Goal: Task Accomplishment & Management: Complete application form

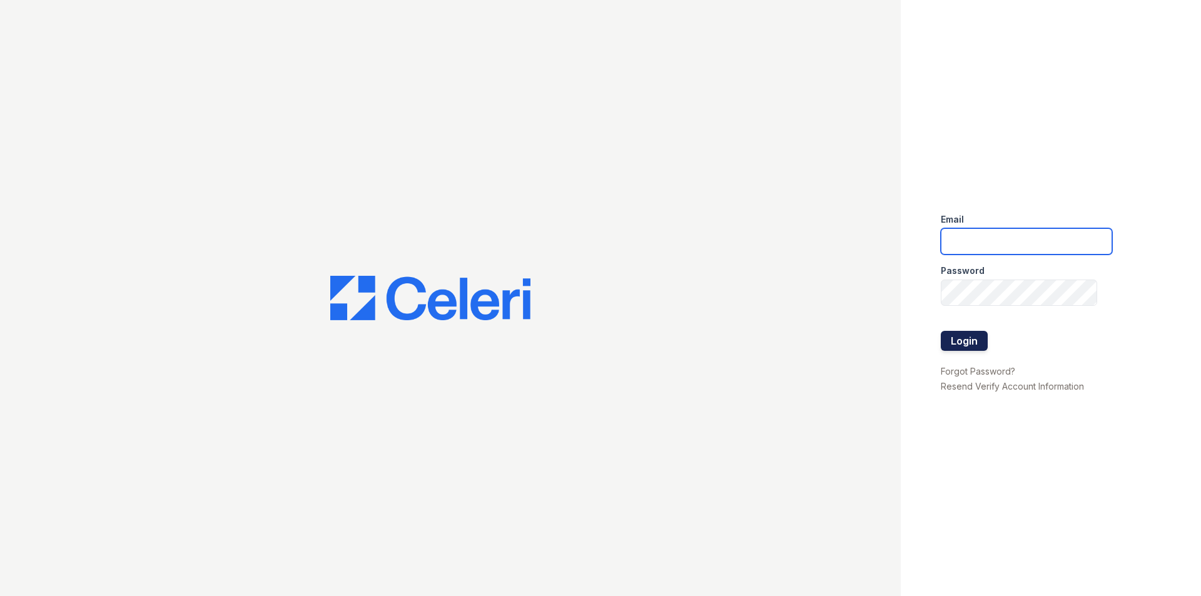
type input "[EMAIL_ADDRESS][DOMAIN_NAME]"
click at [964, 345] on button "Login" at bounding box center [964, 341] width 47 height 20
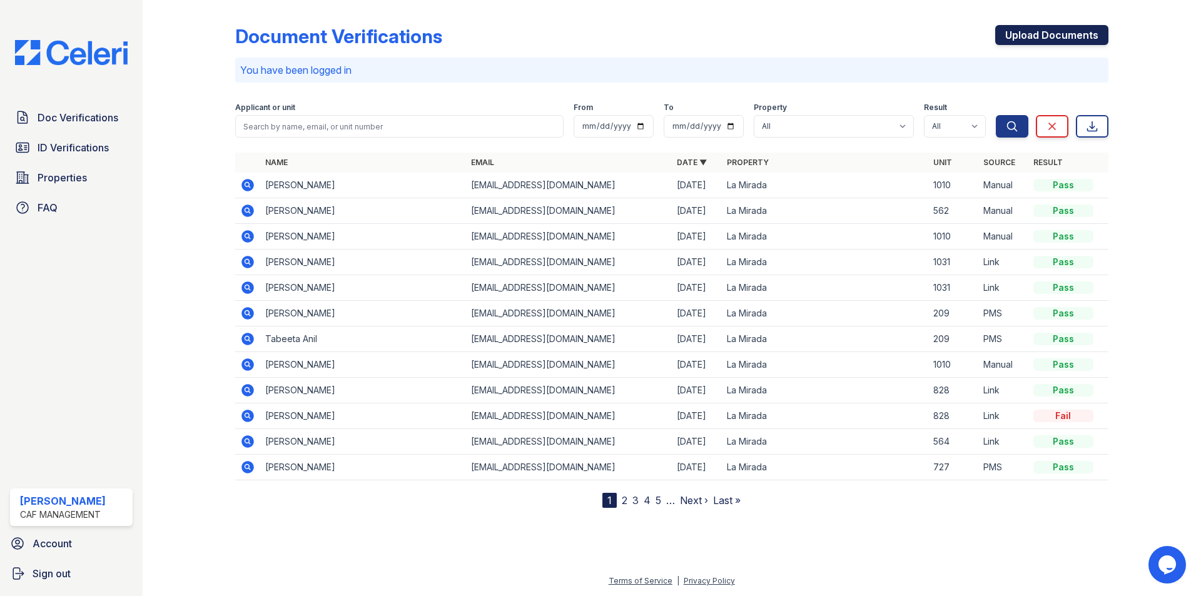
click at [1095, 32] on link "Upload Documents" at bounding box center [1051, 35] width 113 height 20
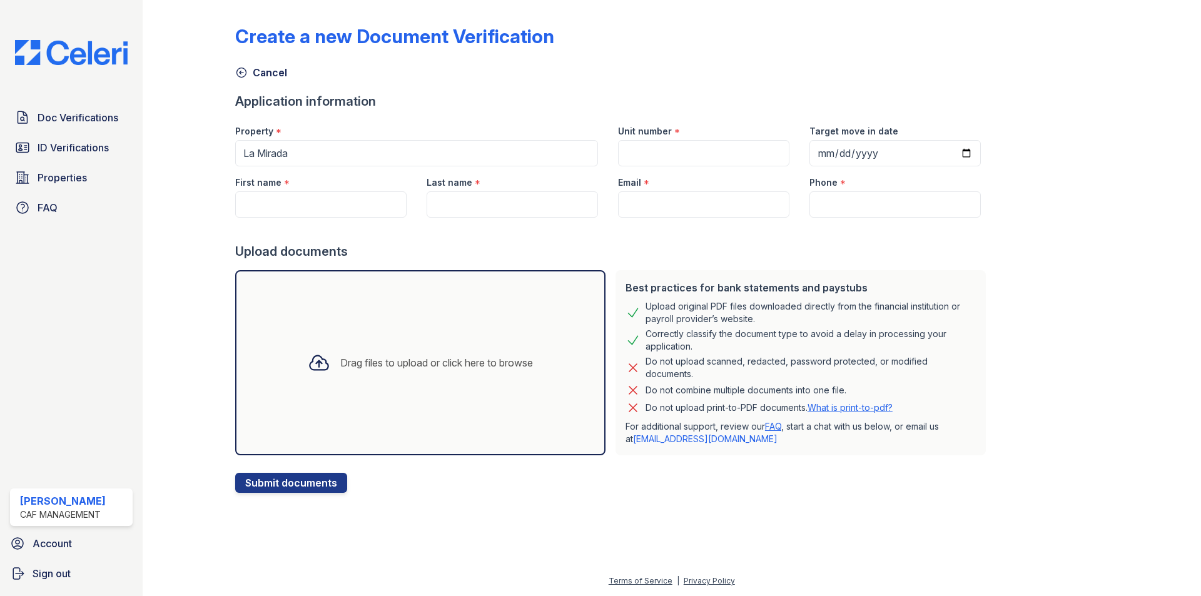
click at [562, 282] on div "Drag files to upload or click here to browse" at bounding box center [420, 362] width 370 height 185
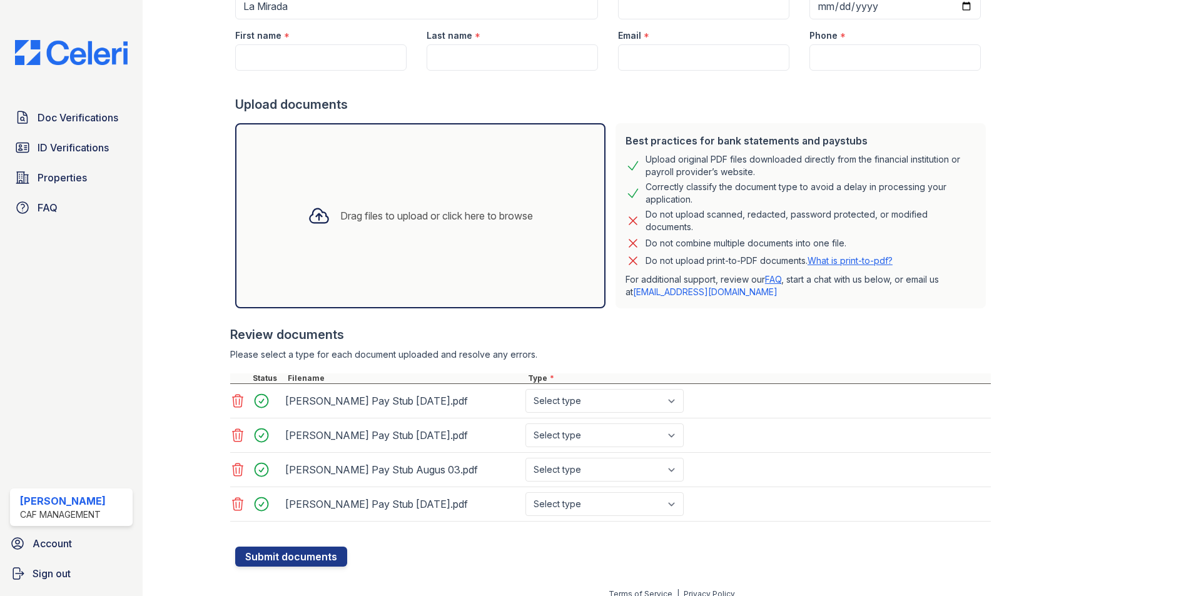
scroll to position [160, 0]
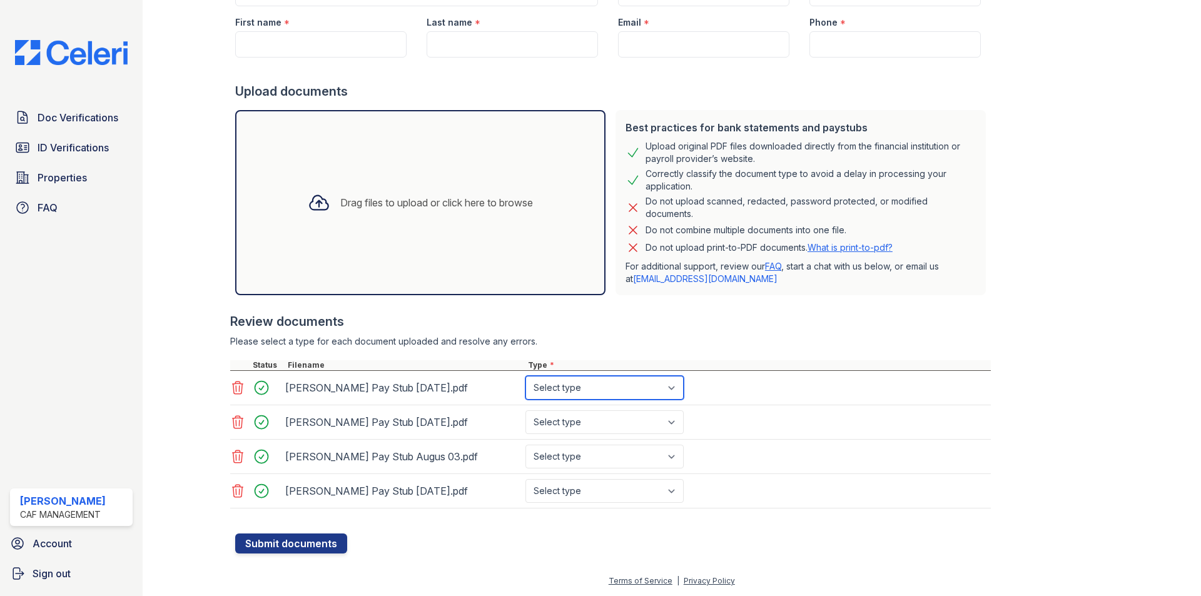
click at [642, 383] on select "Select type Paystub Bank Statement Offer Letter Tax Documents Benefit Award Let…" at bounding box center [605, 388] width 158 height 24
select select "paystub"
click at [526, 376] on select "Select type Paystub Bank Statement Offer Letter Tax Documents Benefit Award Let…" at bounding box center [605, 388] width 158 height 24
click at [623, 422] on select "Select type Paystub Bank Statement Offer Letter Tax Documents Benefit Award Let…" at bounding box center [605, 422] width 158 height 24
select select "paystub"
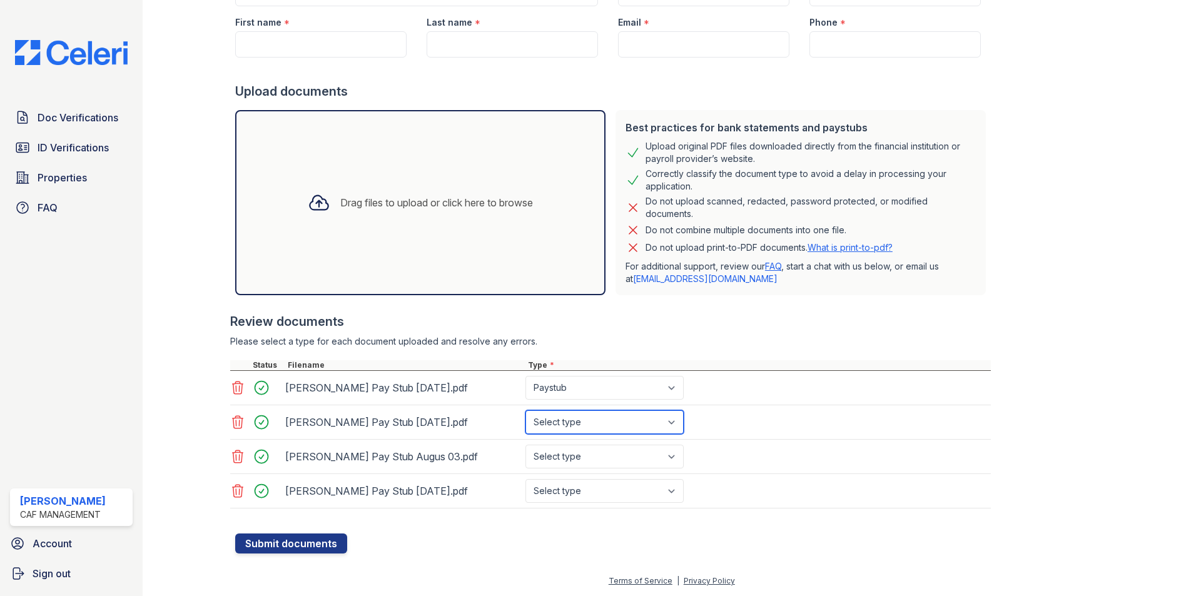
click at [526, 410] on select "Select type Paystub Bank Statement Offer Letter Tax Documents Benefit Award Let…" at bounding box center [605, 422] width 158 height 24
click at [601, 455] on select "Select type Paystub Bank Statement Offer Letter Tax Documents Benefit Award Let…" at bounding box center [605, 457] width 158 height 24
select select "paystub"
click at [526, 445] on select "Select type Paystub Bank Statement Offer Letter Tax Documents Benefit Award Let…" at bounding box center [605, 457] width 158 height 24
click at [574, 485] on select "Select type Paystub Bank Statement Offer Letter Tax Documents Benefit Award Let…" at bounding box center [605, 491] width 158 height 24
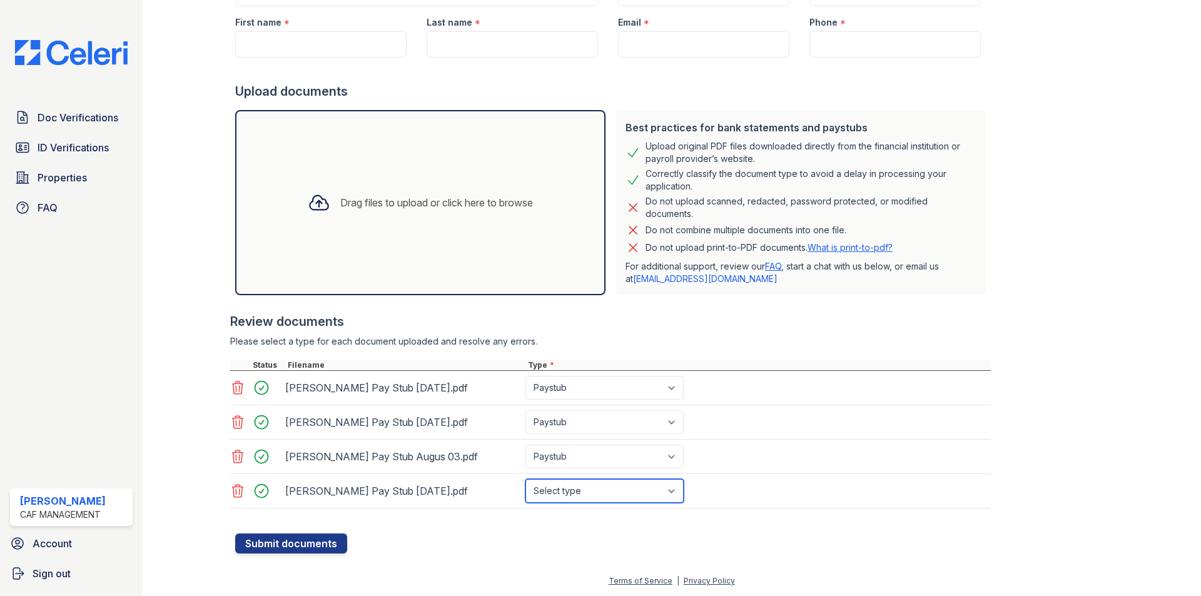
select select "paystub"
click at [526, 479] on select "Select type Paystub Bank Statement Offer Letter Tax Documents Benefit Award Let…" at bounding box center [605, 491] width 158 height 24
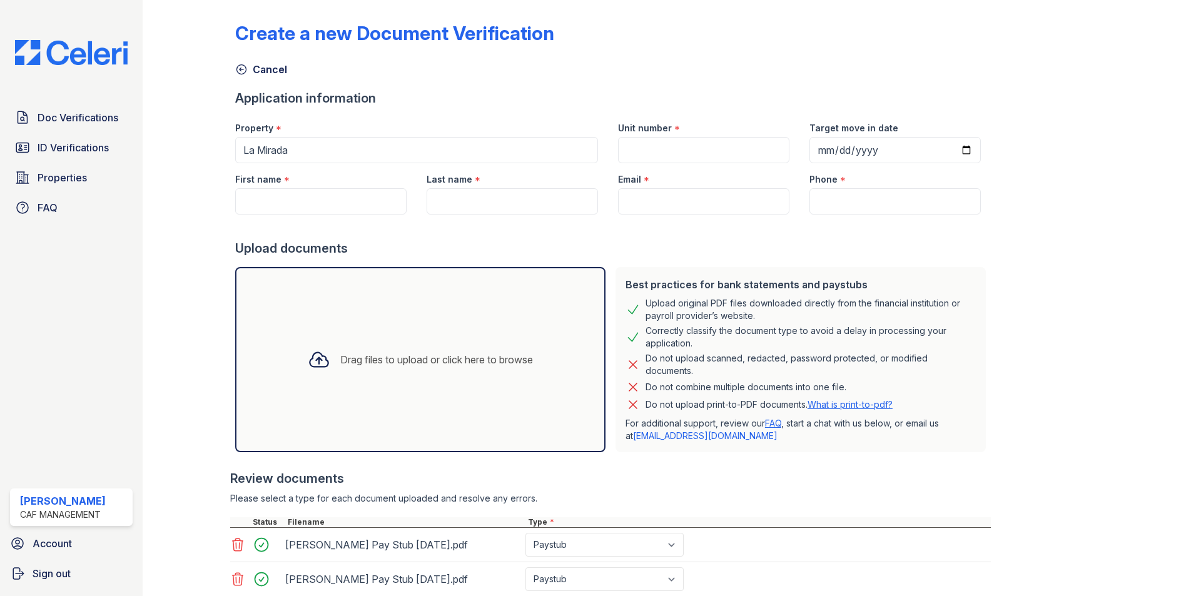
scroll to position [0, 0]
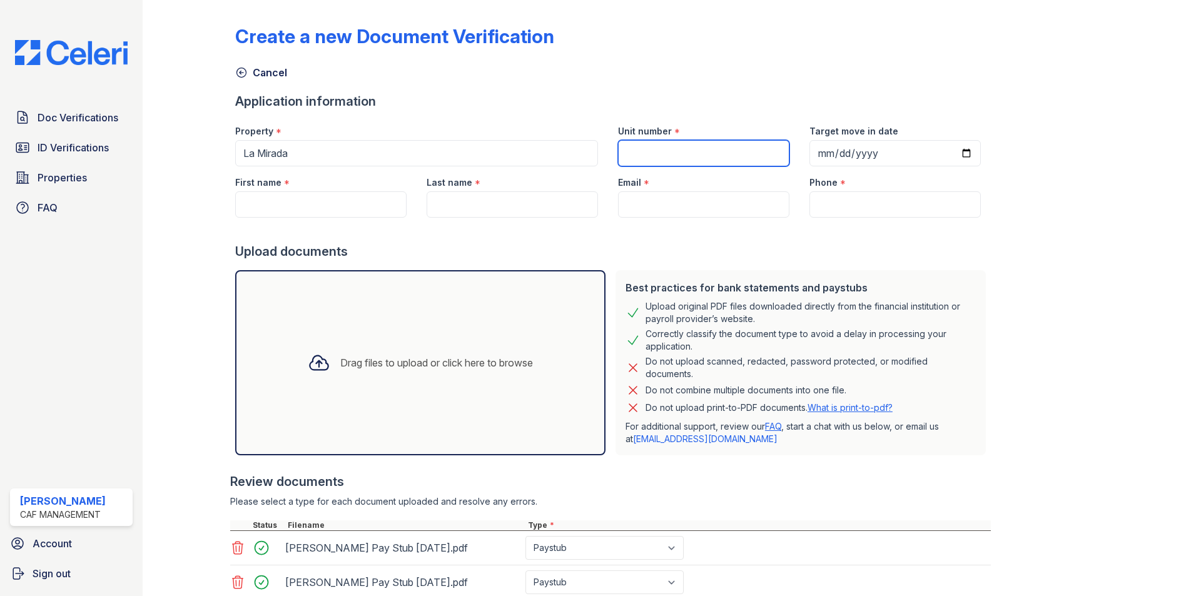
click at [699, 149] on input "Unit number" at bounding box center [703, 153] width 171 height 26
type input "508"
click at [817, 153] on input "Target move in date" at bounding box center [895, 153] width 171 height 26
type input "2025-09-12"
click at [275, 203] on input "First name" at bounding box center [320, 204] width 171 height 26
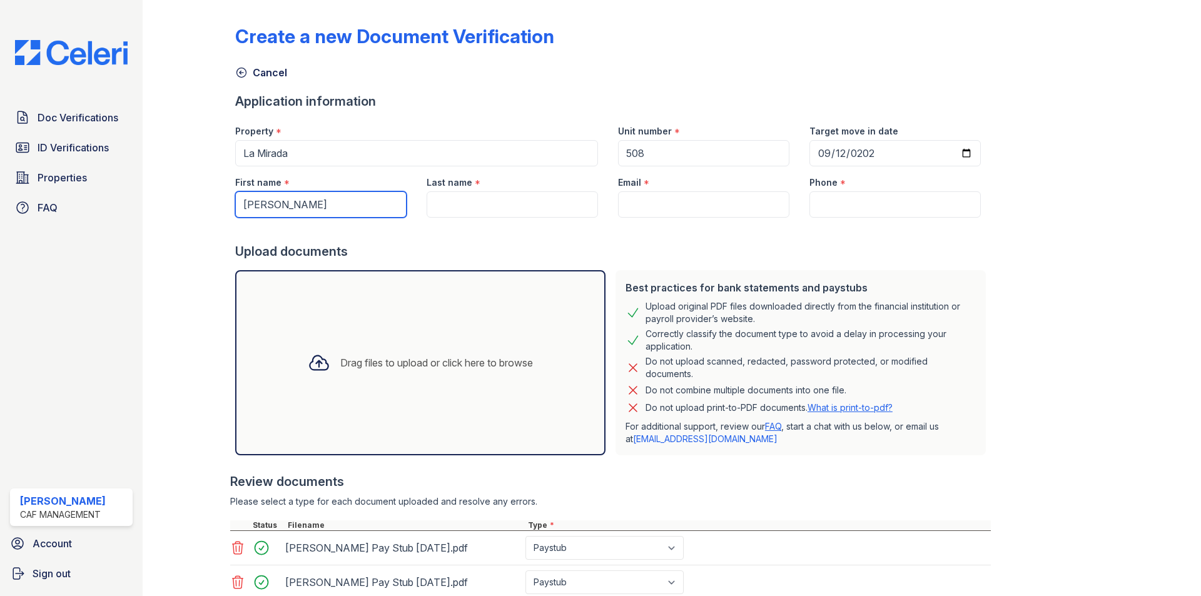
type input "[PERSON_NAME]"
click at [526, 195] on input "Last name" at bounding box center [512, 204] width 171 height 26
type input "[PERSON_NAME]"
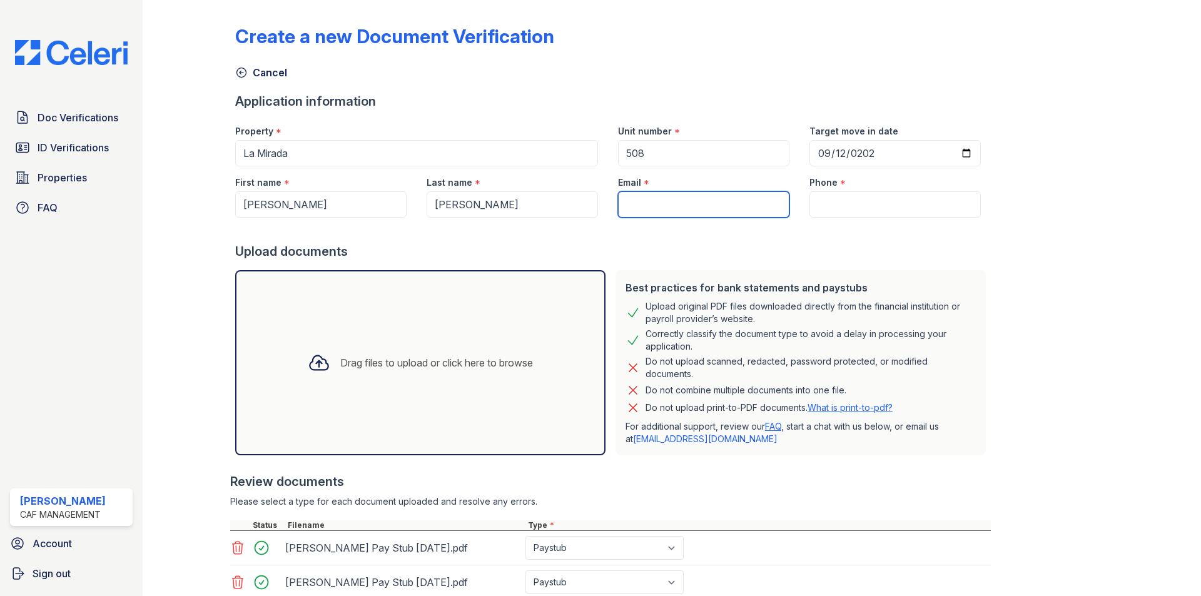
click at [671, 203] on input "Email" at bounding box center [703, 204] width 171 height 26
paste input "[EMAIL_ADDRESS][DOMAIN_NAME]"
type input "[EMAIL_ADDRESS][DOMAIN_NAME]"
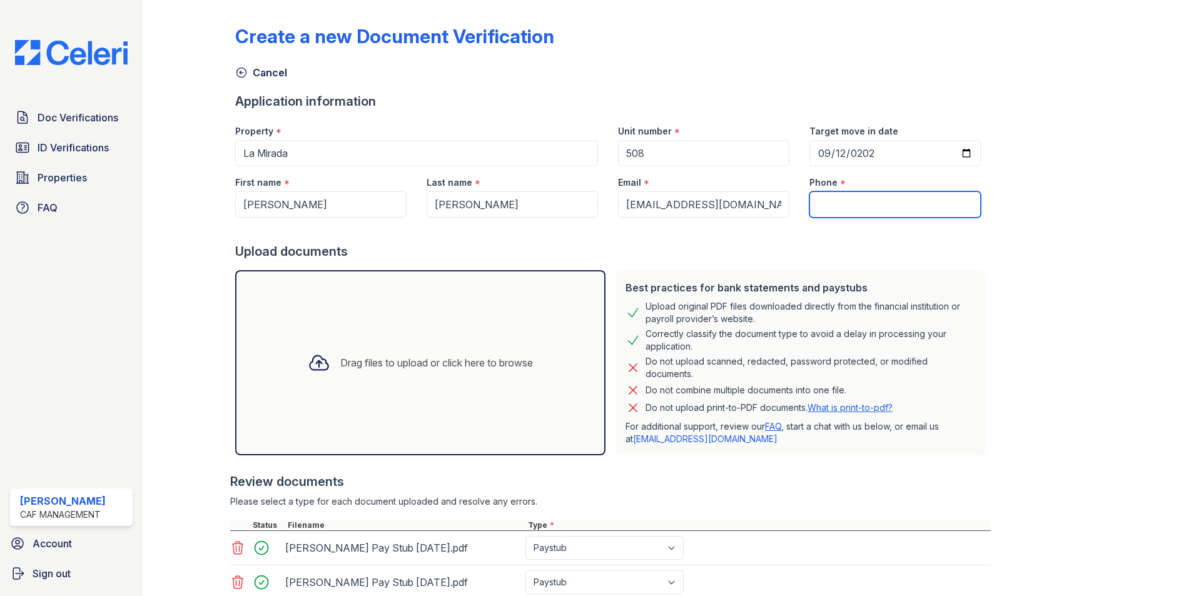
click at [842, 207] on input "Phone" at bounding box center [895, 204] width 171 height 26
paste input "(214) 468-0590"
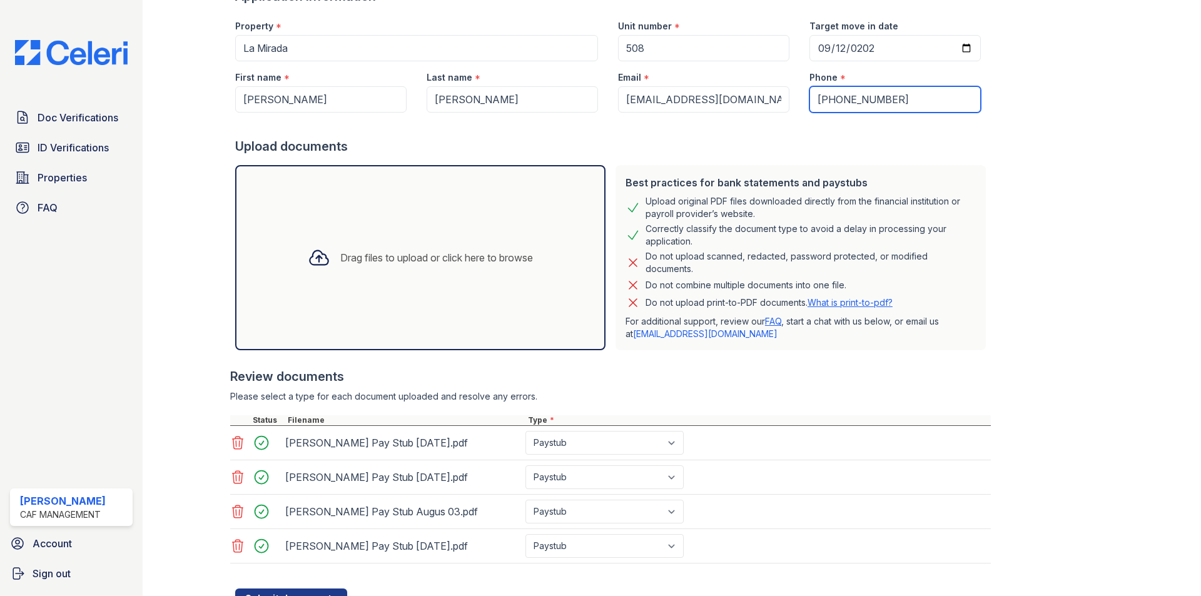
scroll to position [160, 0]
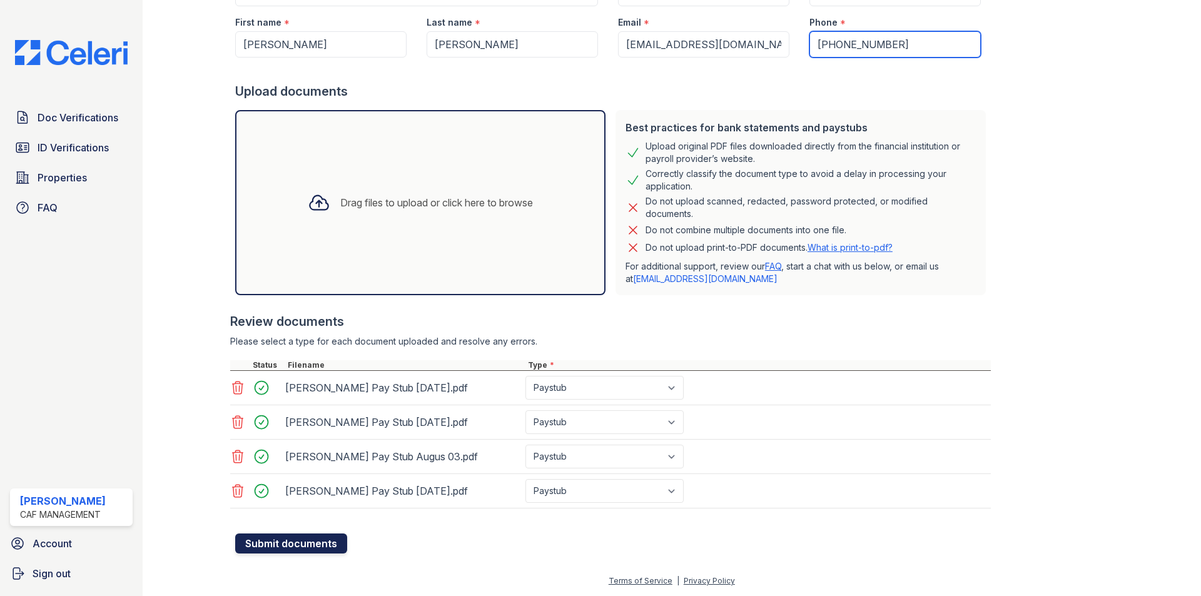
type input "(214) 468-0590"
click at [268, 543] on button "Submit documents" at bounding box center [291, 544] width 112 height 20
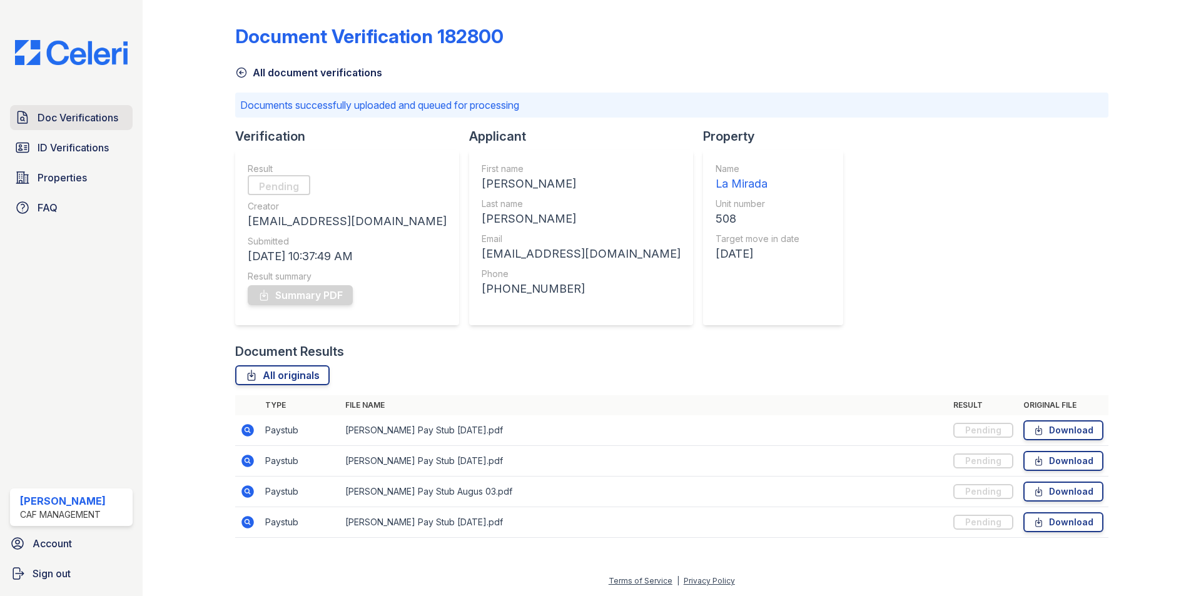
click at [99, 113] on span "Doc Verifications" at bounding box center [78, 117] width 81 height 15
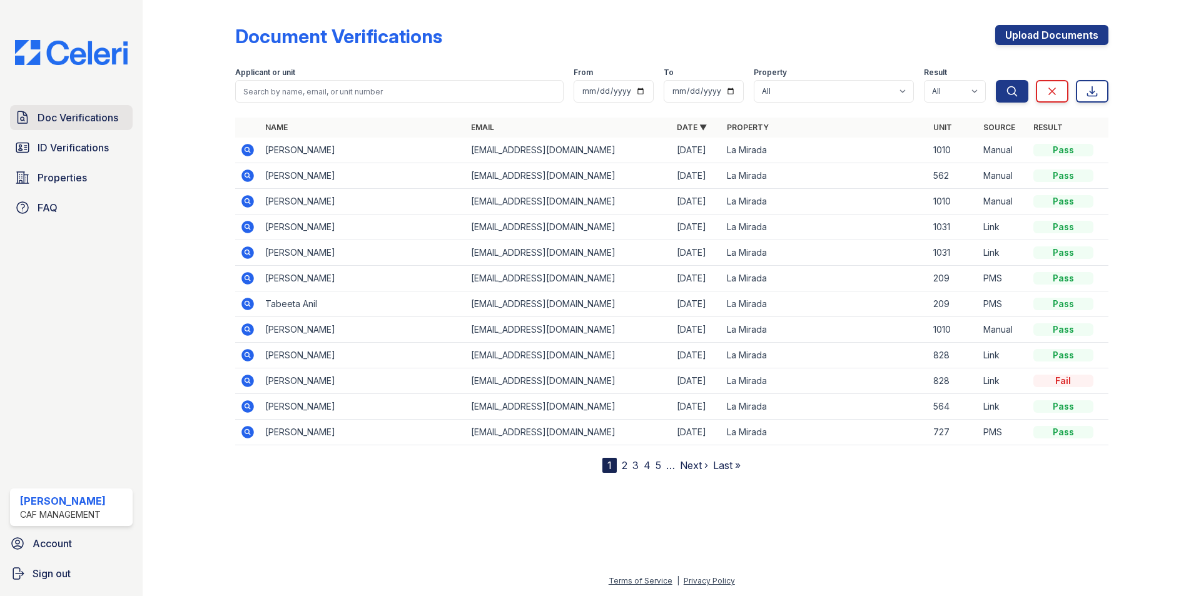
click at [111, 125] on span "Doc Verifications" at bounding box center [78, 117] width 81 height 15
click at [248, 153] on icon at bounding box center [247, 150] width 13 height 13
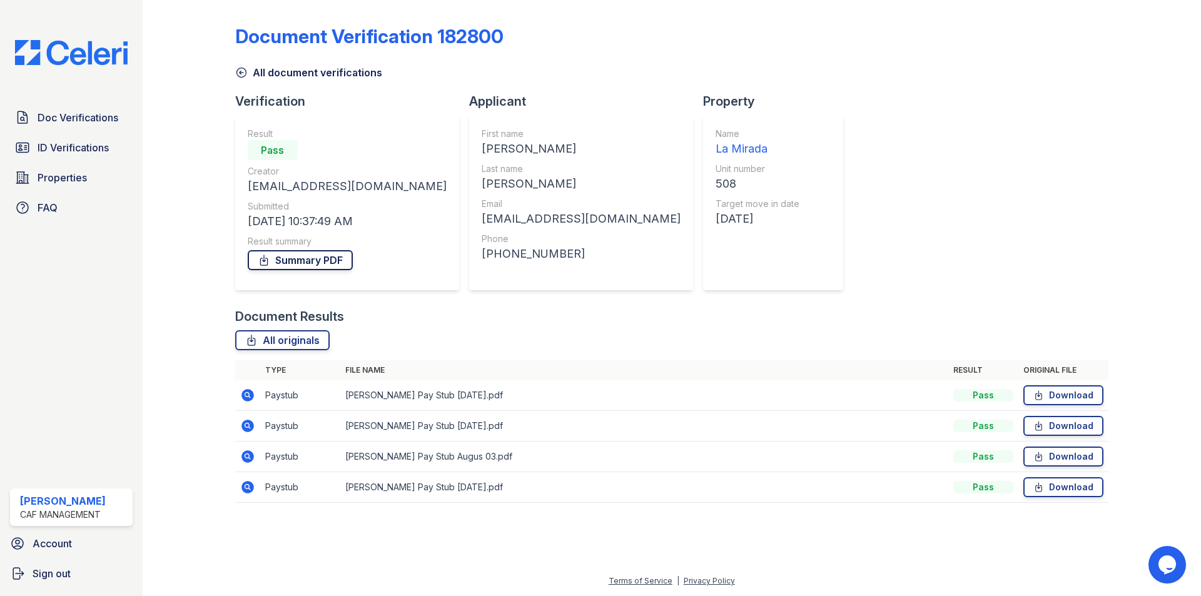
click at [308, 267] on link "Summary PDF" at bounding box center [300, 260] width 105 height 20
